Goal: Information Seeking & Learning: Check status

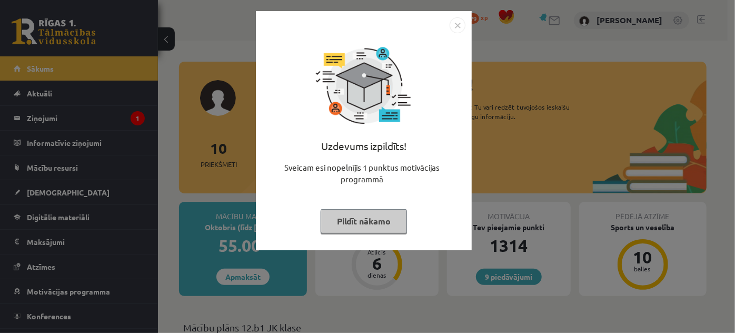
click at [457, 22] on img "Close" at bounding box center [458, 25] width 16 height 16
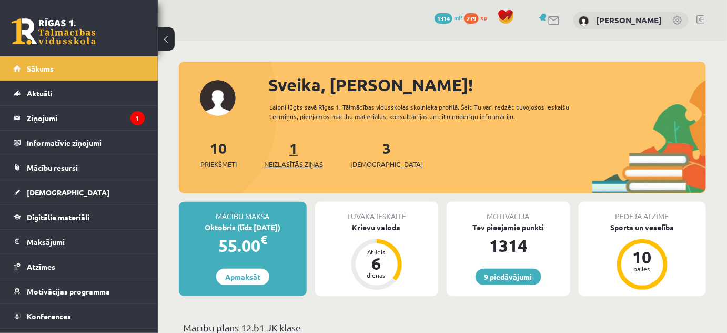
click at [292, 165] on span "Neizlasītās ziņas" at bounding box center [293, 164] width 59 height 11
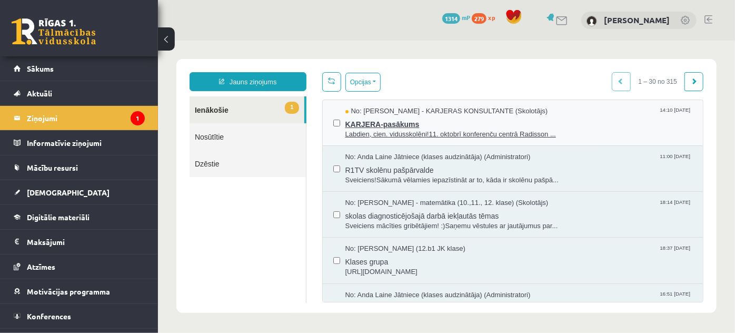
click at [413, 122] on span "KARJERA-pasākums" at bounding box center [518, 122] width 347 height 13
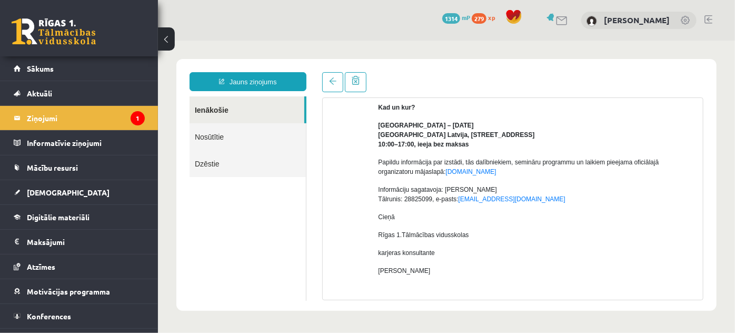
scroll to position [220, 0]
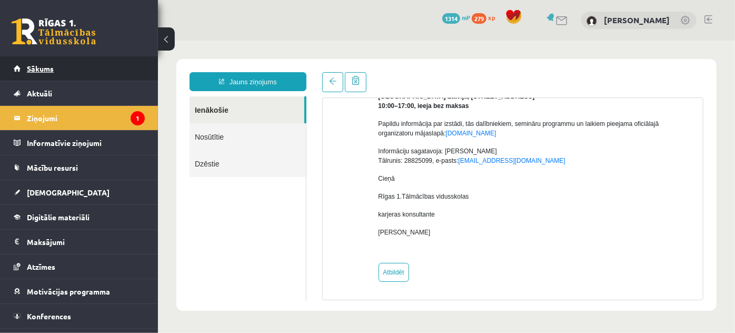
click at [61, 74] on link "Sākums" at bounding box center [79, 68] width 131 height 24
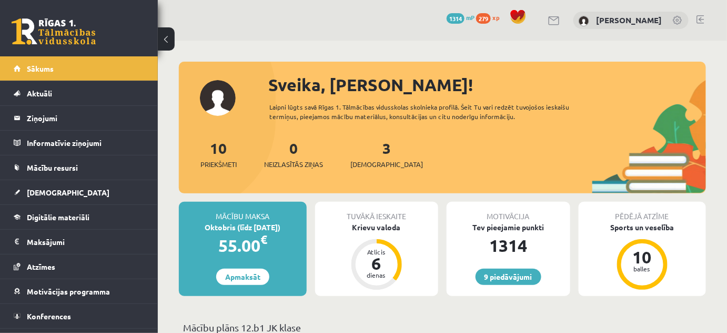
click at [701, 19] on link at bounding box center [701, 19] width 8 height 8
